Goal: Task Accomplishment & Management: Complete application form

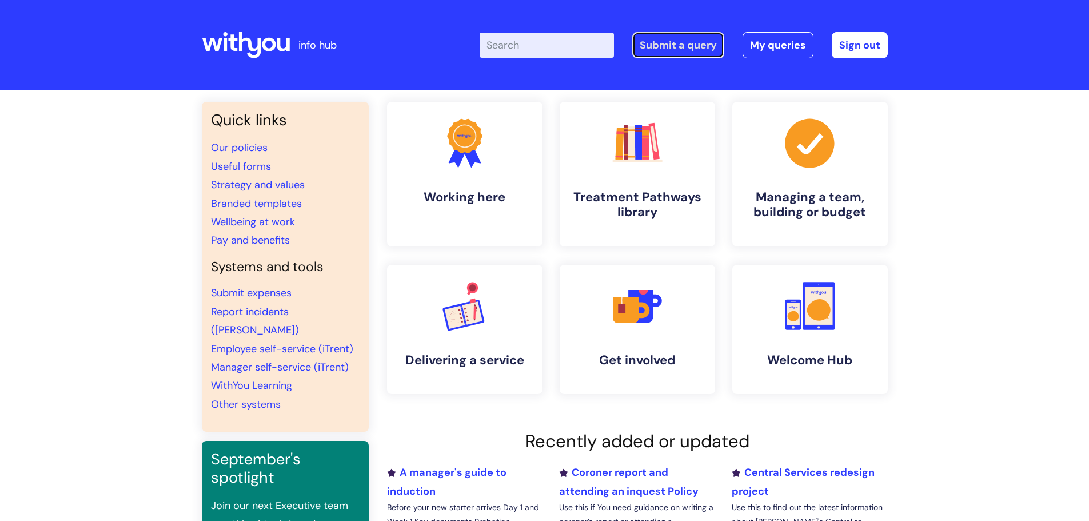
click at [681, 51] on link "Submit a query" at bounding box center [679, 45] width 92 height 26
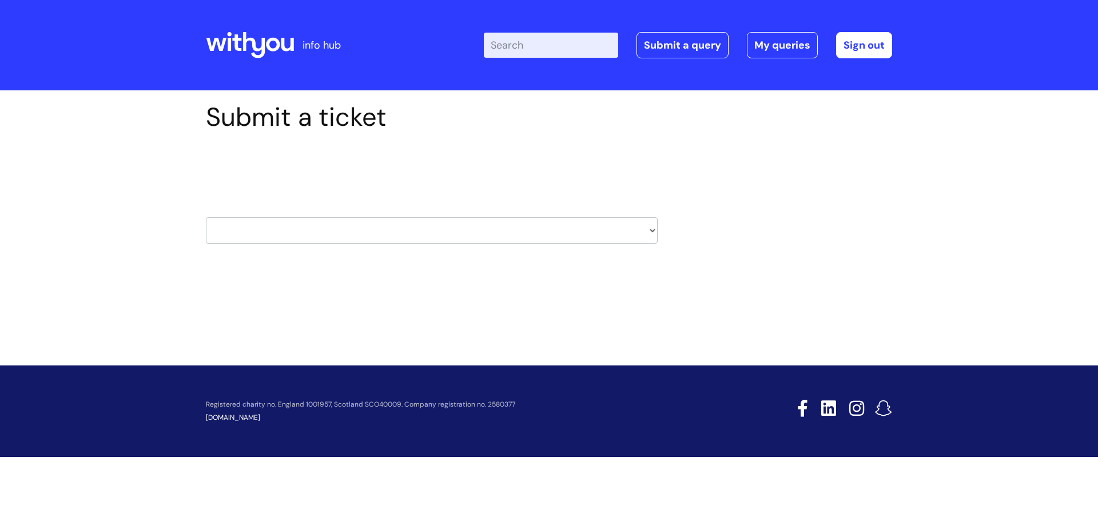
click at [267, 229] on select "HR / People IT and Support Clinical Drug Alerts Finance Accounts Data Support T…" at bounding box center [432, 230] width 452 height 26
select select "it_and_support"
click at [206, 217] on select "HR / People IT and Support Clinical Drug Alerts Finance Accounts Data Support T…" at bounding box center [432, 230] width 452 height 26
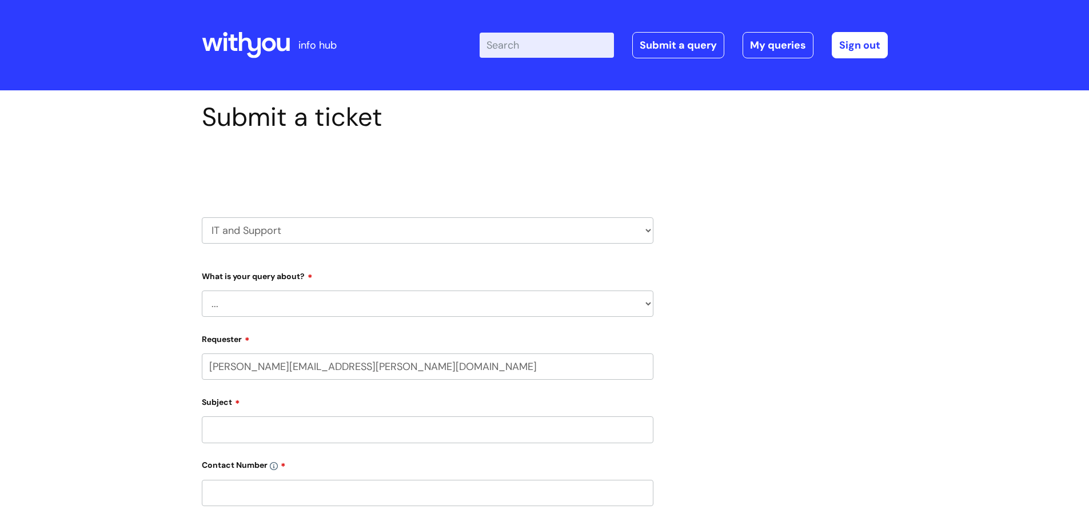
select select "80004286532"
click at [246, 304] on select "... Mobile Phone Reset & MFA Accounts, Starters and Leavers IT Hardware issue I…" at bounding box center [428, 304] width 452 height 26
select select "Accounts, Starters and Leavers"
click at [202, 291] on select "... Mobile Phone Reset & MFA Accounts, Starters and Leavers IT Hardware issue I…" at bounding box center [428, 304] width 452 height 26
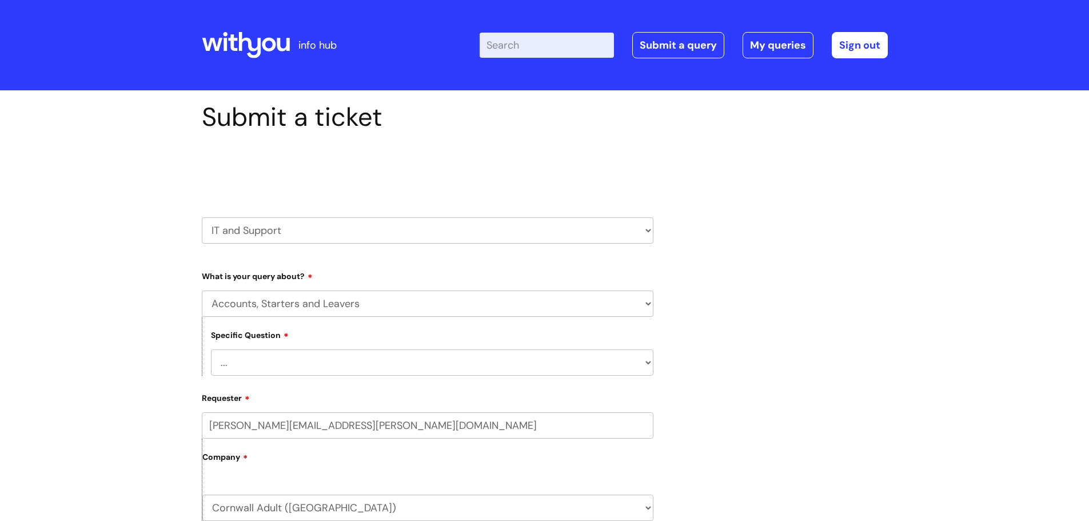
click at [264, 353] on select "... I have a new starter I have a leaver I need to make a change to an account …" at bounding box center [432, 362] width 443 height 26
select select "I need to make a change to an account"
click at [211, 349] on select "... I have a new starter I have a leaver I need to make a change to an account …" at bounding box center [432, 362] width 443 height 26
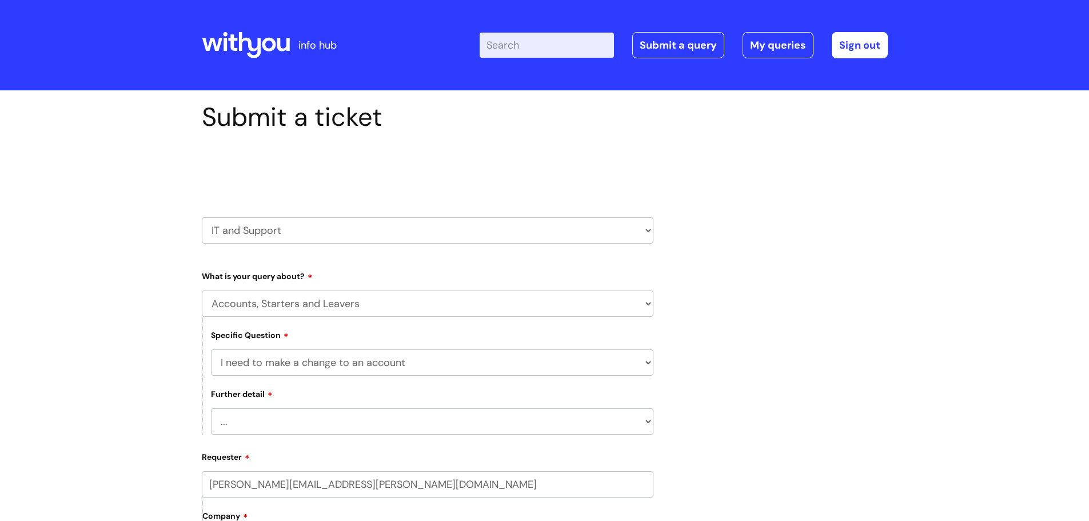
click at [248, 424] on select "... I need to amend the name, details or access of an account I need to reinsta…" at bounding box center [432, 421] width 443 height 26
select select "I need to amend the name, details or access of an account"
click at [211, 408] on select "... I need to amend the name, details or access of an account I need to reinsta…" at bounding box center [432, 421] width 443 height 26
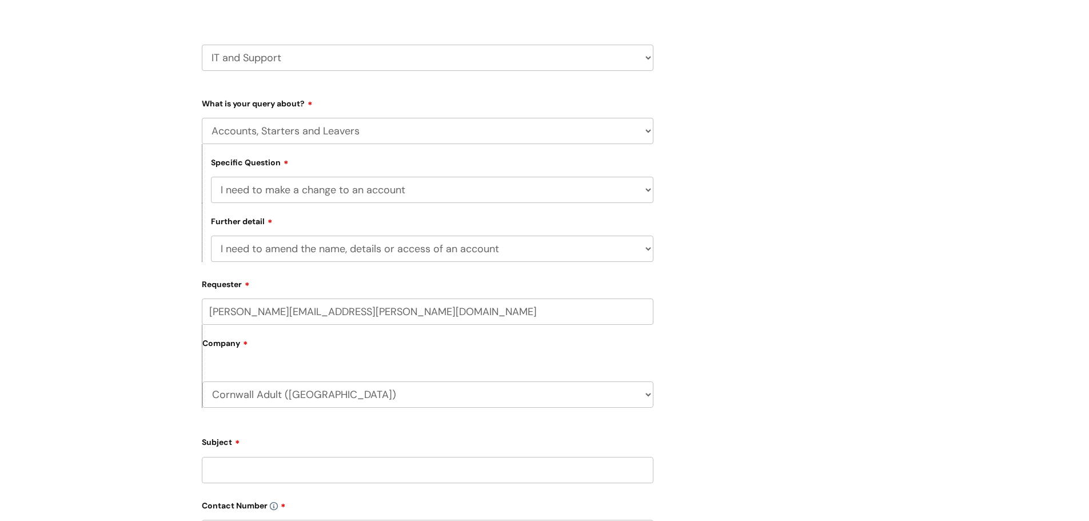
scroll to position [229, 0]
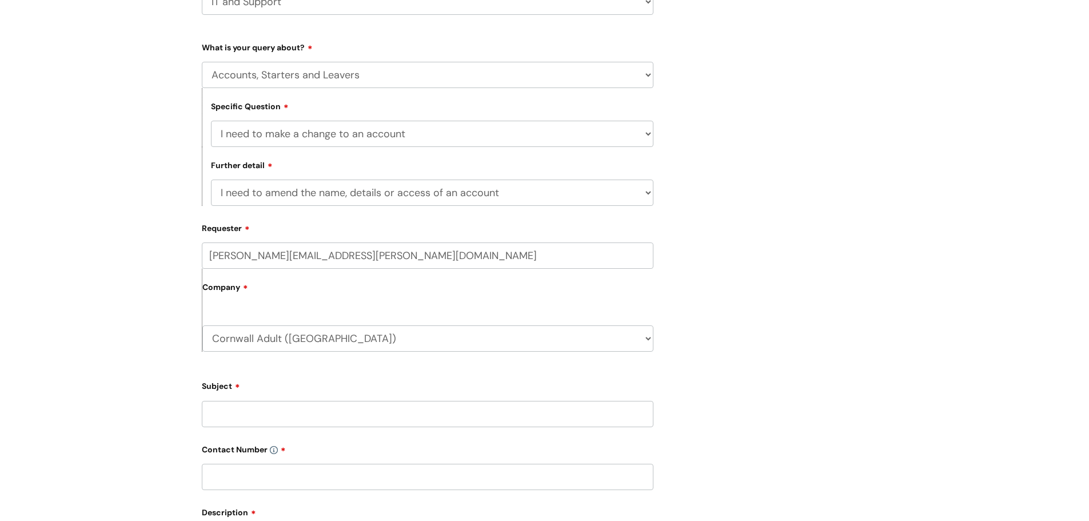
click at [256, 411] on input "Subject" at bounding box center [428, 414] width 452 height 26
type input "Access to distribution list"
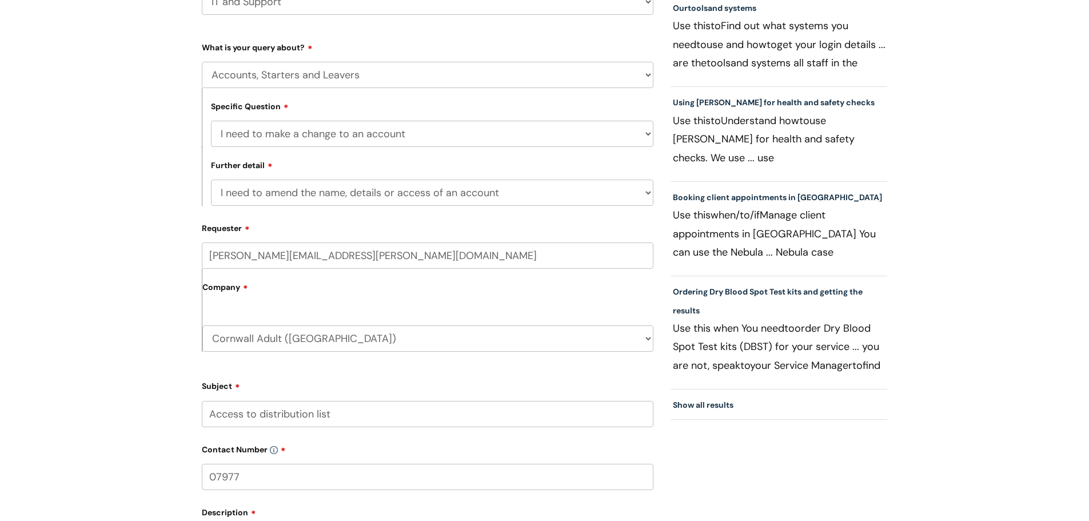
drag, startPoint x: 233, startPoint y: 484, endPoint x: 157, endPoint y: 479, distance: 76.8
click at [157, 479] on div "Submit a ticket Select issue type HR / People IT and Support Clinical Drug Aler…" at bounding box center [544, 326] width 1089 height 929
click at [270, 476] on input "07977" at bounding box center [428, 477] width 452 height 26
drag, startPoint x: 174, startPoint y: 475, endPoint x: 138, endPoint y: 476, distance: 35.5
click at [138, 476] on div "Submit a ticket Select issue type HR / People IT and Support Clinical Drug Aler…" at bounding box center [544, 326] width 1089 height 929
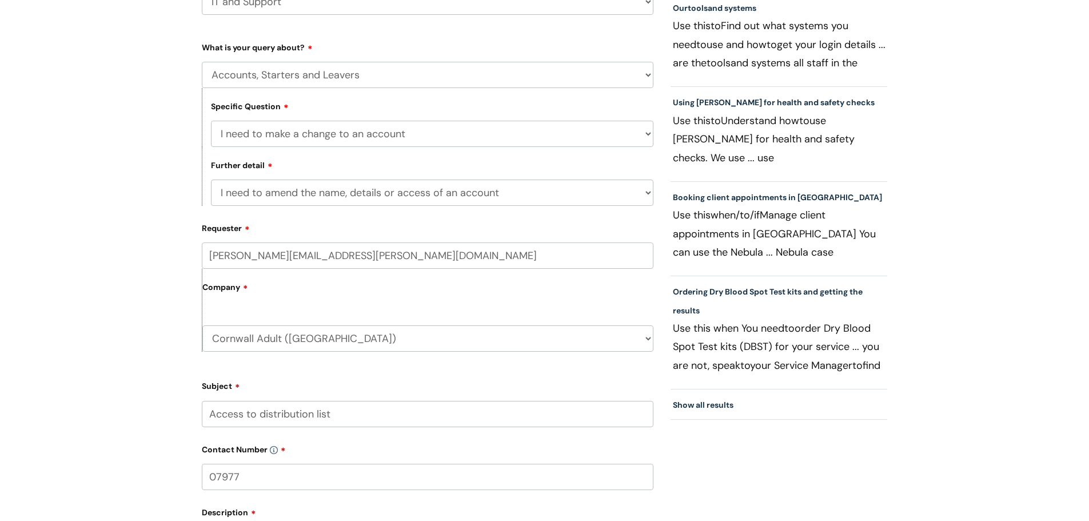
paste input "354243"
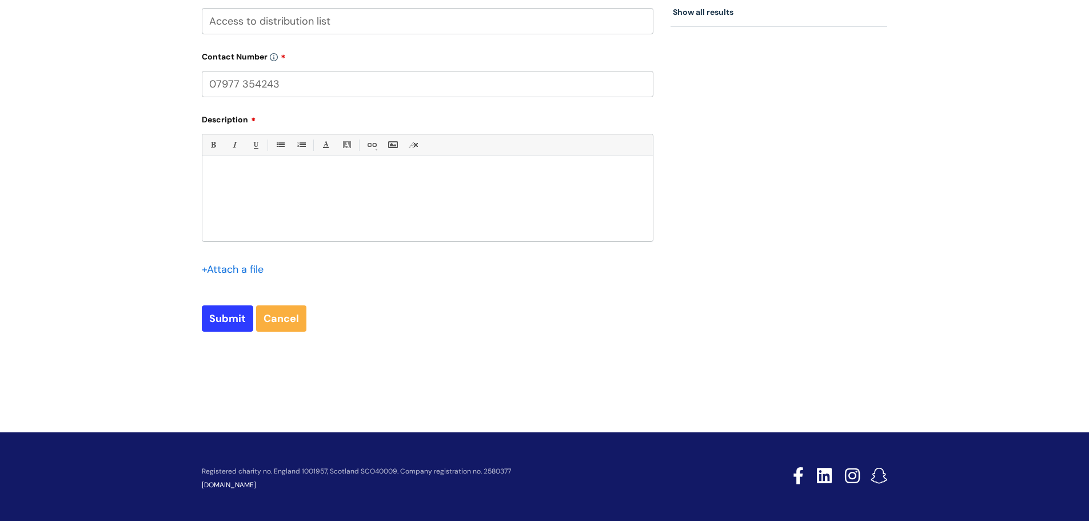
scroll to position [625, 0]
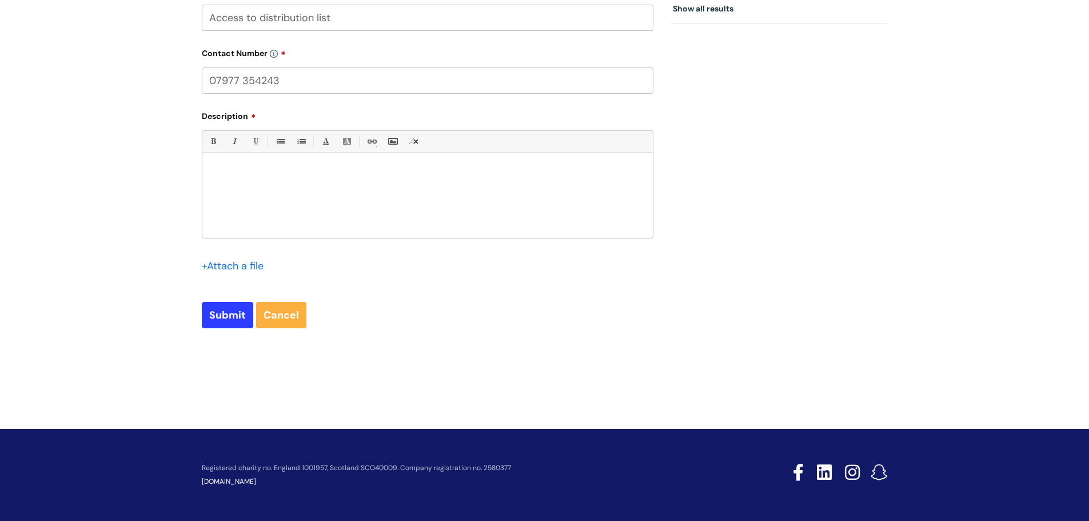
type input "07977 354243"
click at [244, 178] on div at bounding box center [427, 198] width 451 height 79
click at [521, 197] on p "Could you please add [PERSON_NAME] to the Local Cornwall Managers email distrib…" at bounding box center [428, 193] width 434 height 10
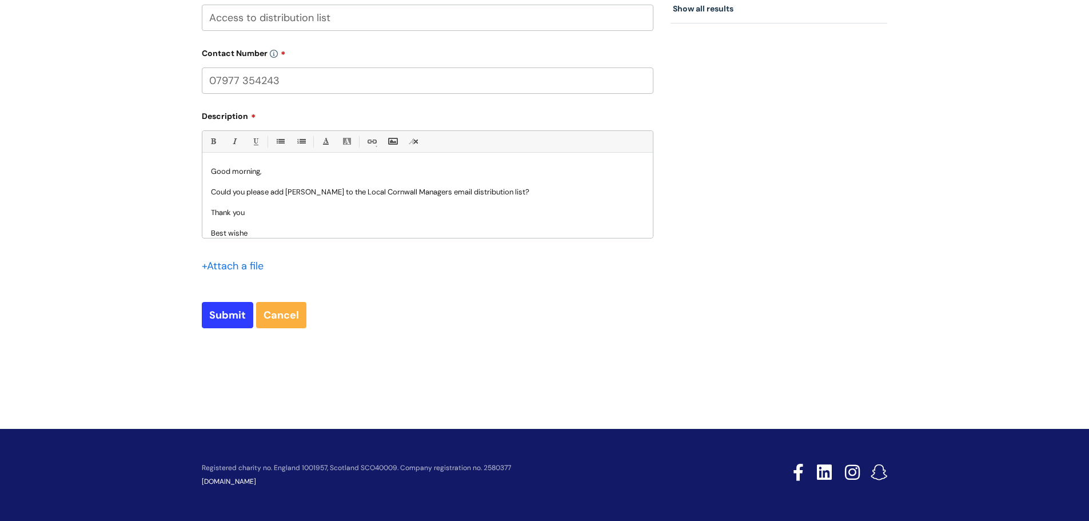
scroll to position [11, 0]
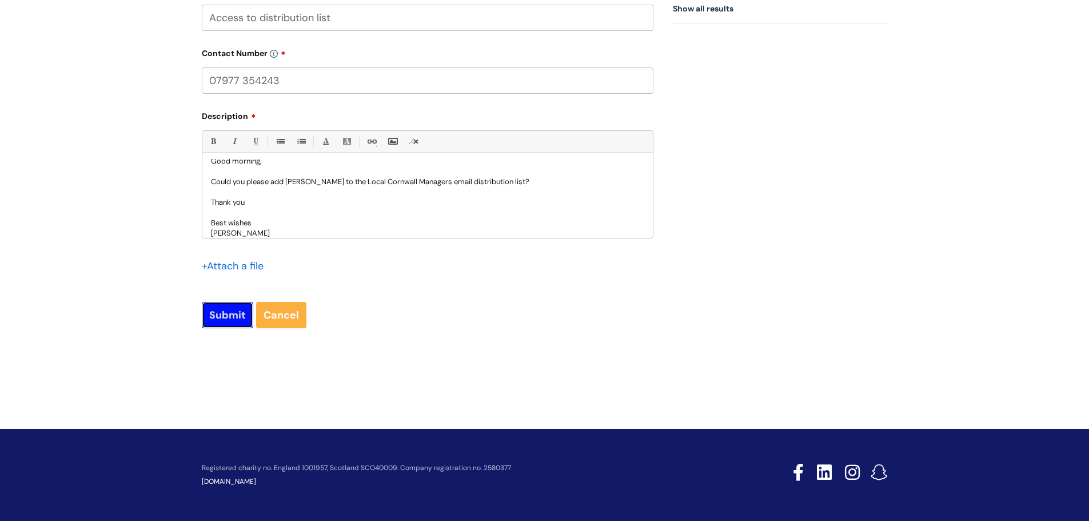
click at [219, 317] on input "Submit" at bounding box center [227, 315] width 51 height 26
type input "Please Wait..."
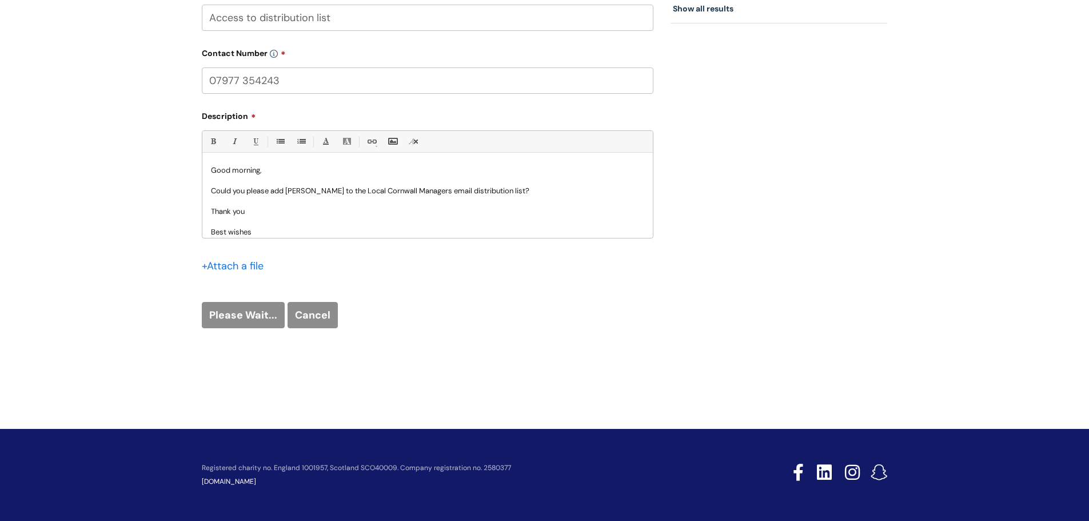
scroll to position [0, 0]
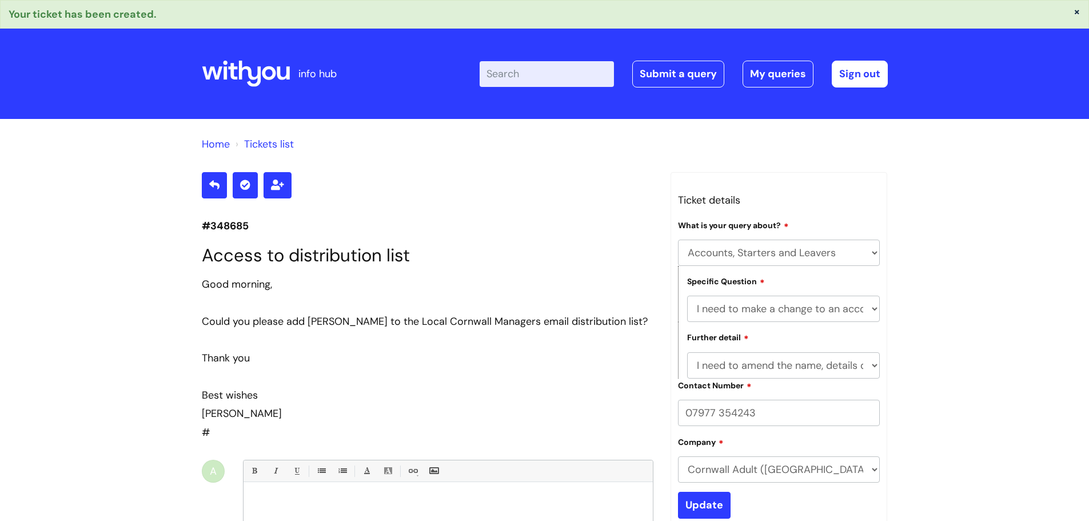
select select "Accounts, Starters and Leavers"
select select "I need to make a change to an account"
select select "I need to amend the name, details or access of an account"
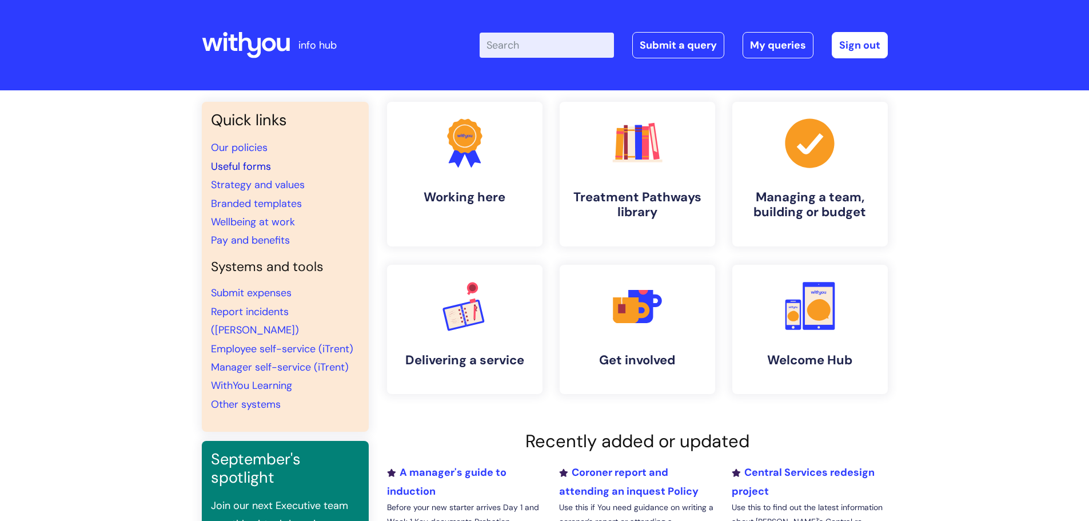
click at [259, 172] on link "Useful forms" at bounding box center [241, 167] width 60 height 14
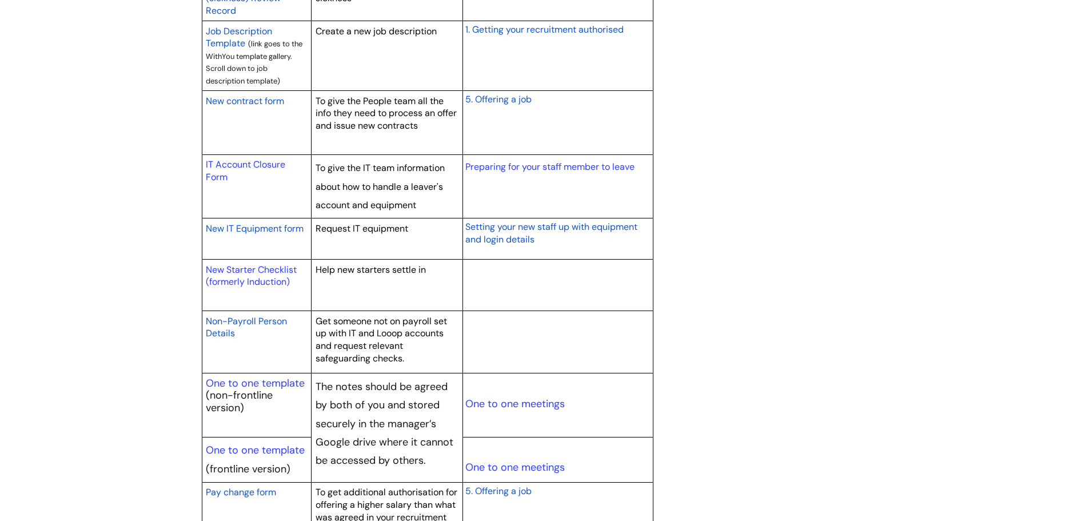
scroll to position [858, 0]
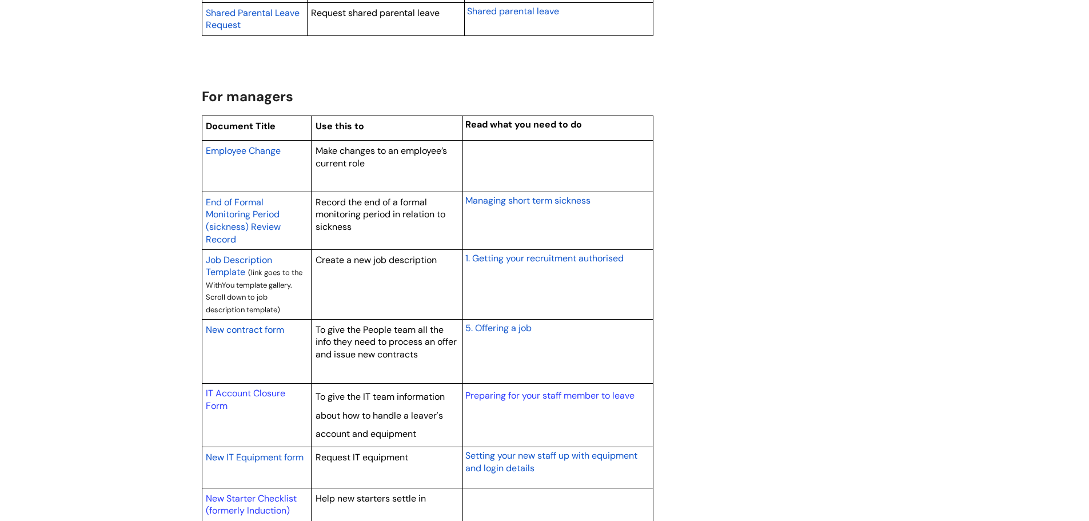
click at [266, 153] on span "Employee Change" at bounding box center [243, 151] width 75 height 12
